Goal: Find contact information: Find contact information

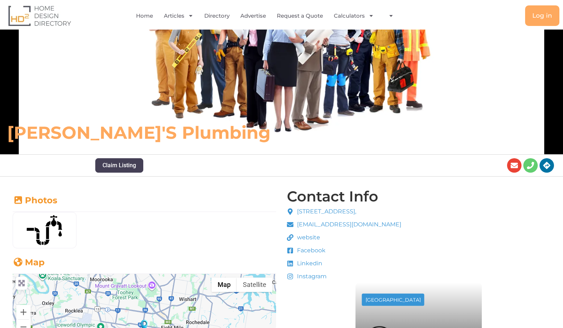
click at [310, 265] on span "Linkedin" at bounding box center [308, 263] width 27 height 9
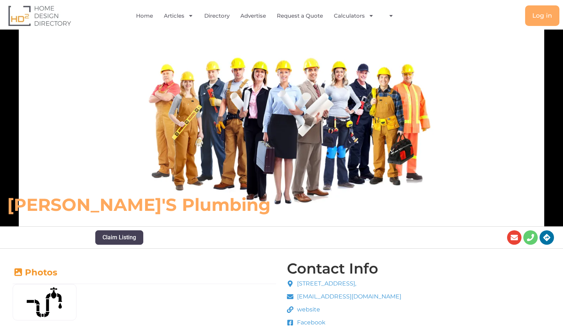
click at [352, 297] on span "michaelmcreaddie1@gmail.com" at bounding box center [348, 297] width 106 height 9
click at [94, 71] on div "McReaddie's Plumbing" at bounding box center [281, 128] width 563 height 197
